Goal: Find specific page/section: Find specific page/section

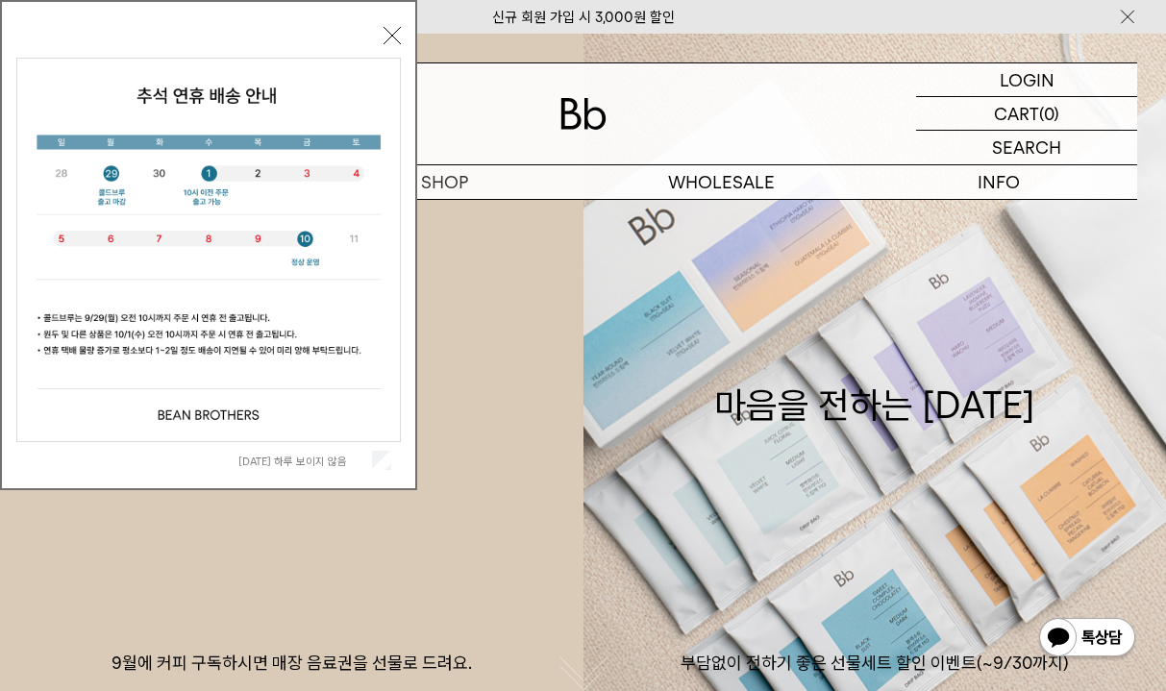
click at [391, 38] on button "닫기" at bounding box center [392, 35] width 17 height 17
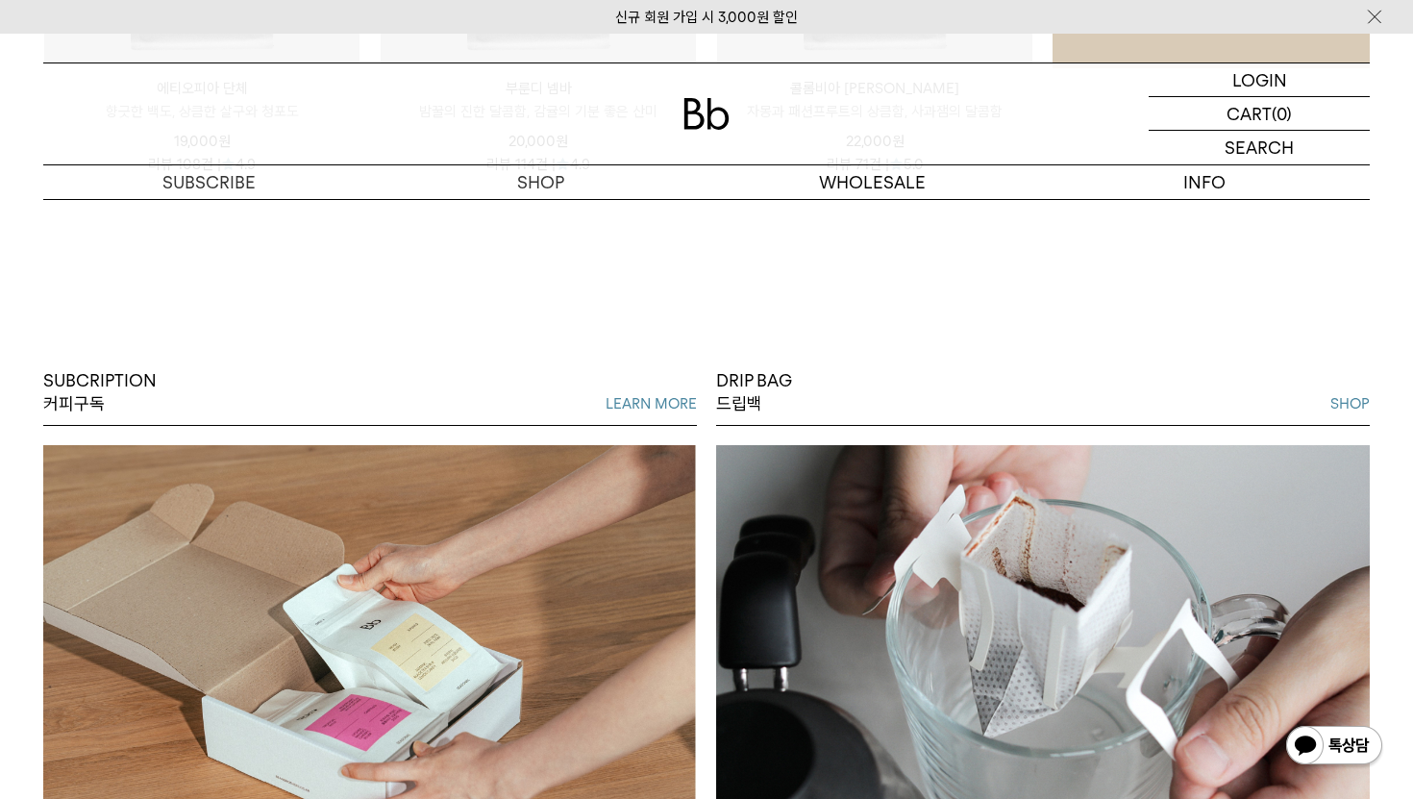
scroll to position [1196, 0]
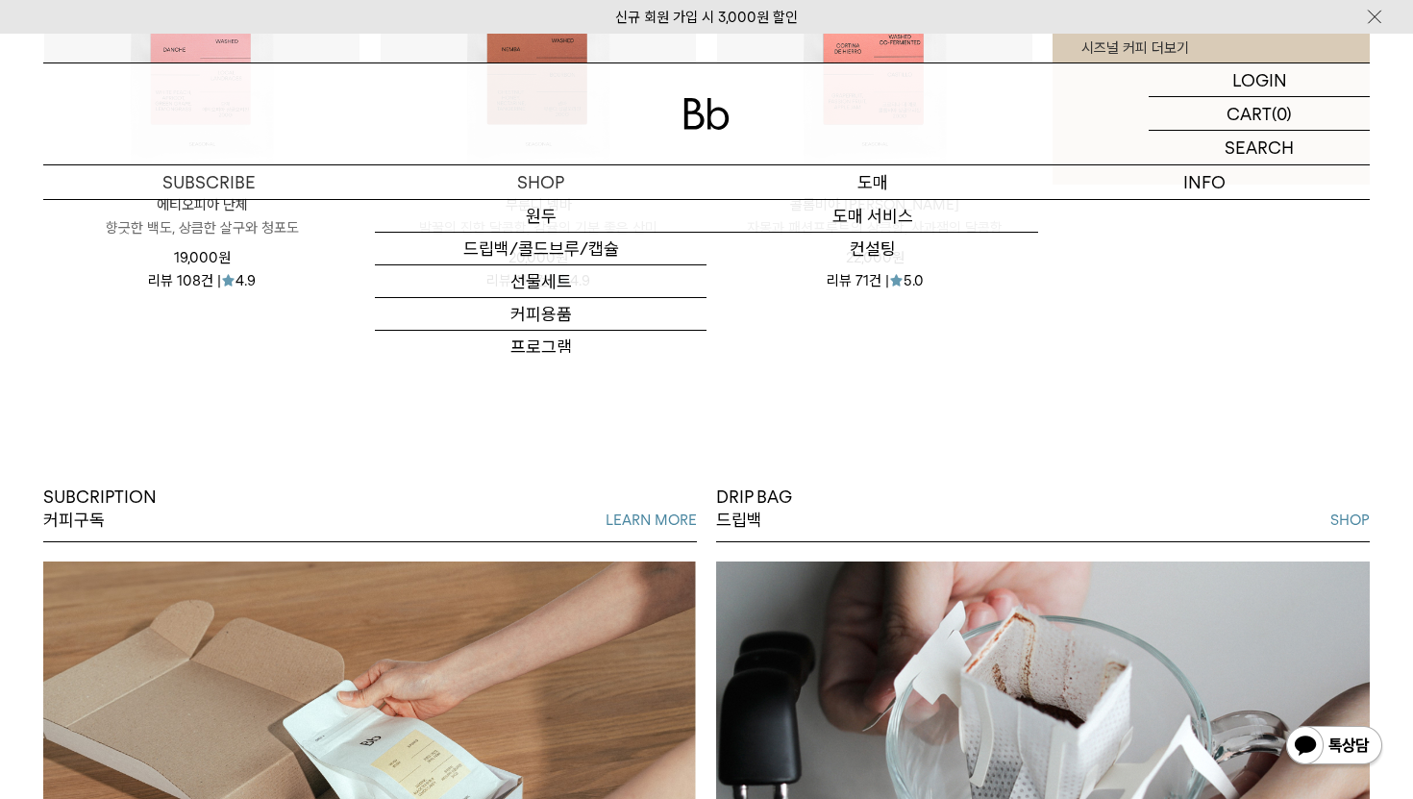
click at [839, 195] on p "도매" at bounding box center [873, 182] width 332 height 34
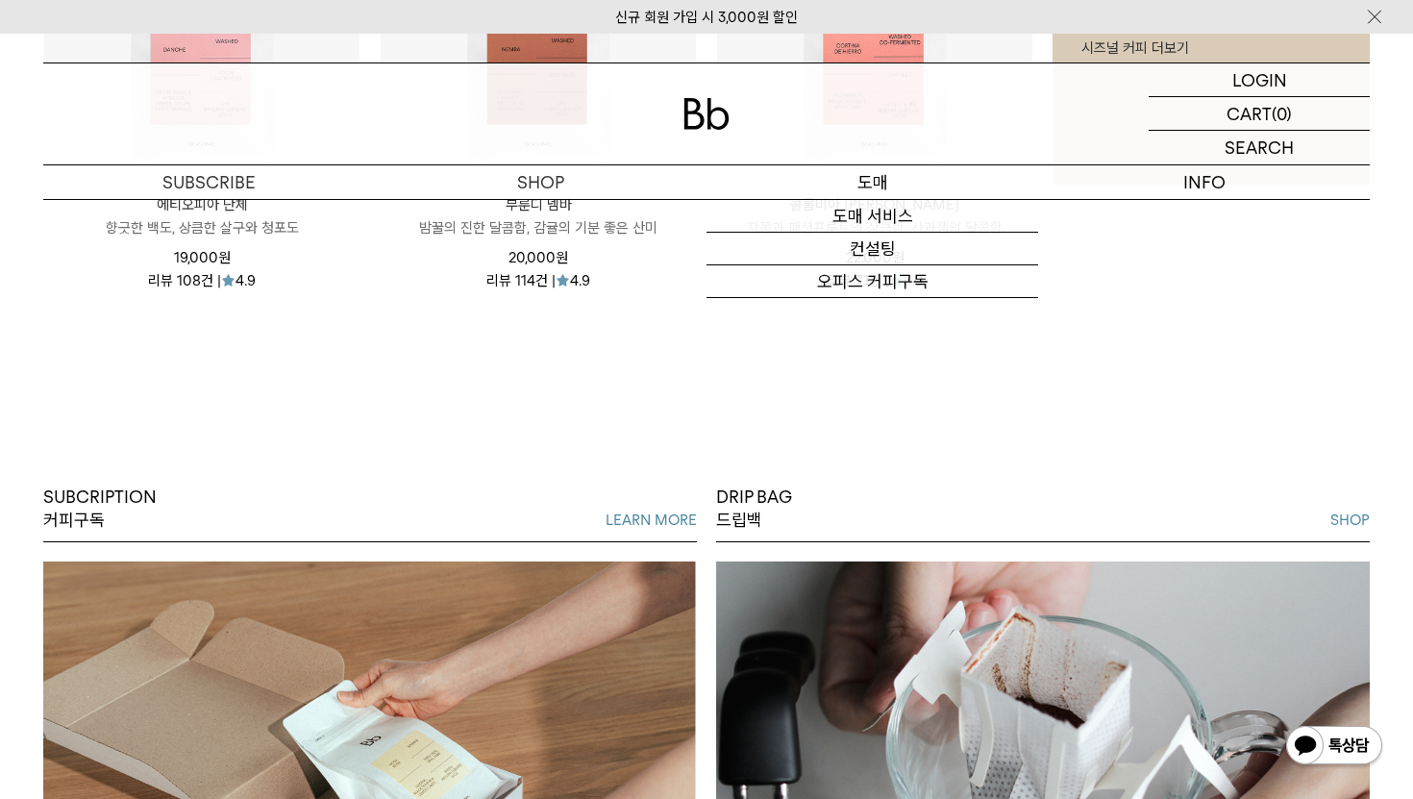
click at [884, 181] on p "도매" at bounding box center [873, 182] width 332 height 34
click at [868, 172] on p "도매" at bounding box center [873, 182] width 332 height 34
click at [858, 218] on link "도매 서비스" at bounding box center [873, 216] width 332 height 33
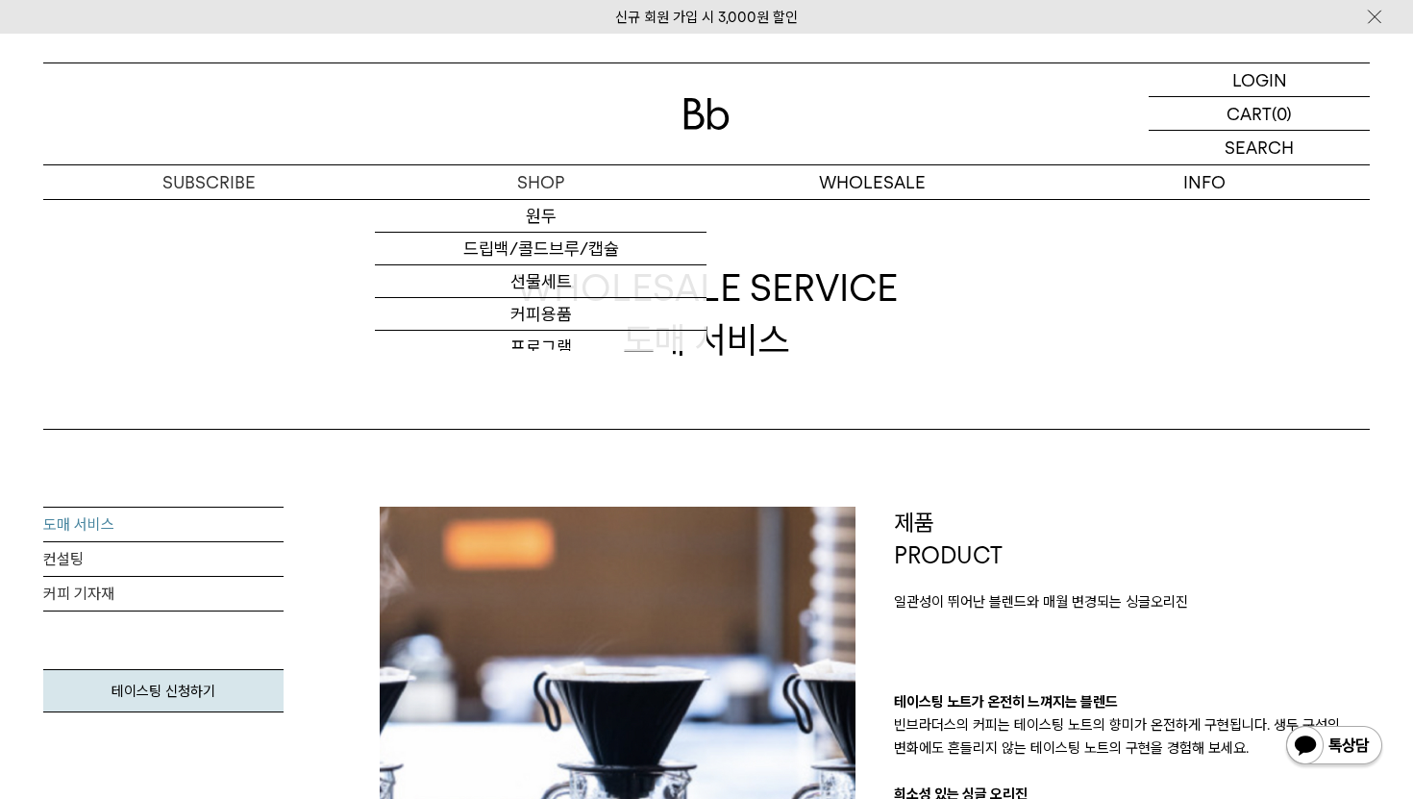
click at [704, 126] on img at bounding box center [707, 114] width 46 height 32
